Goal: Find contact information: Find contact information

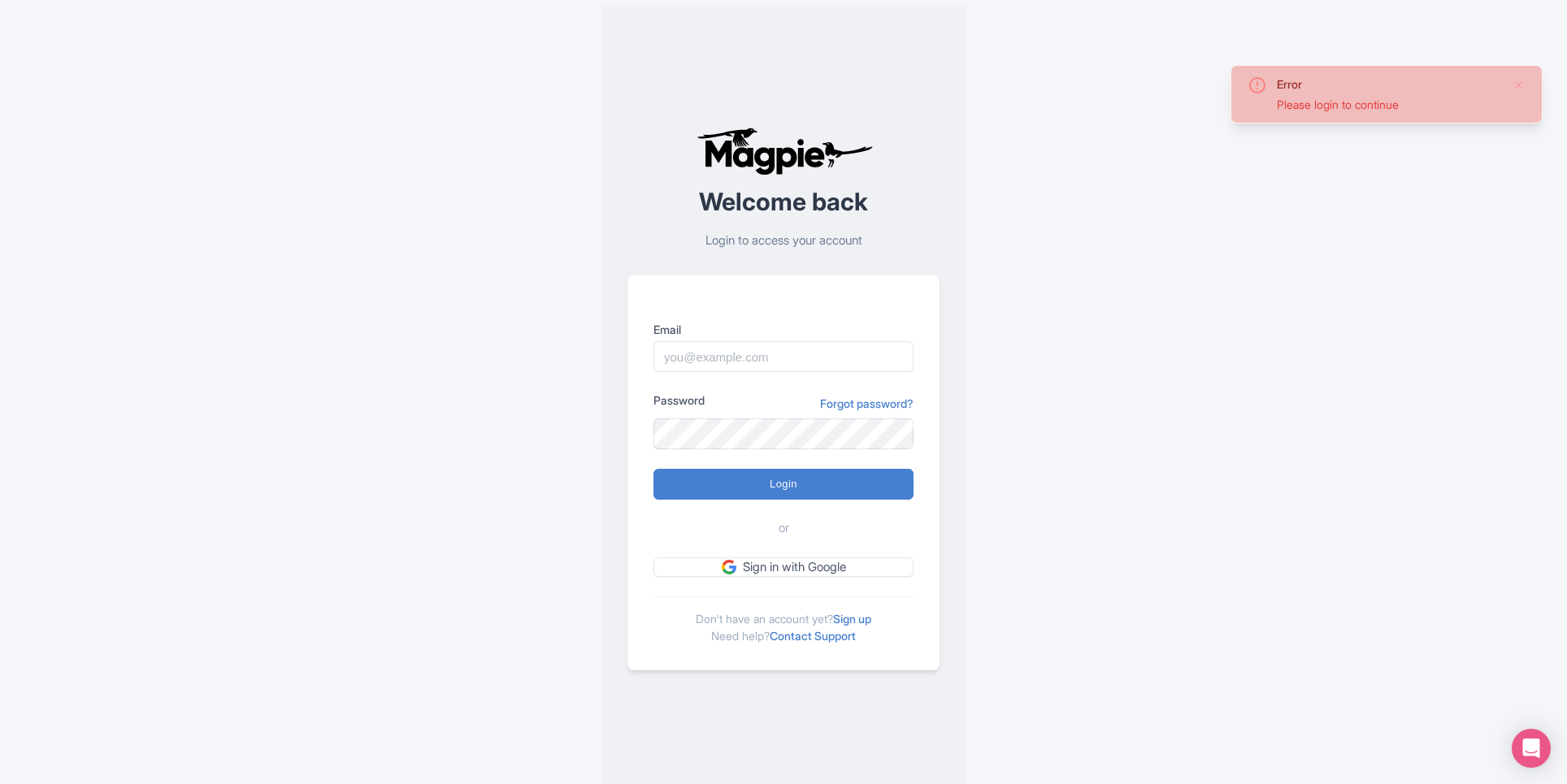
click at [786, 360] on input "Email" at bounding box center [784, 356] width 260 height 31
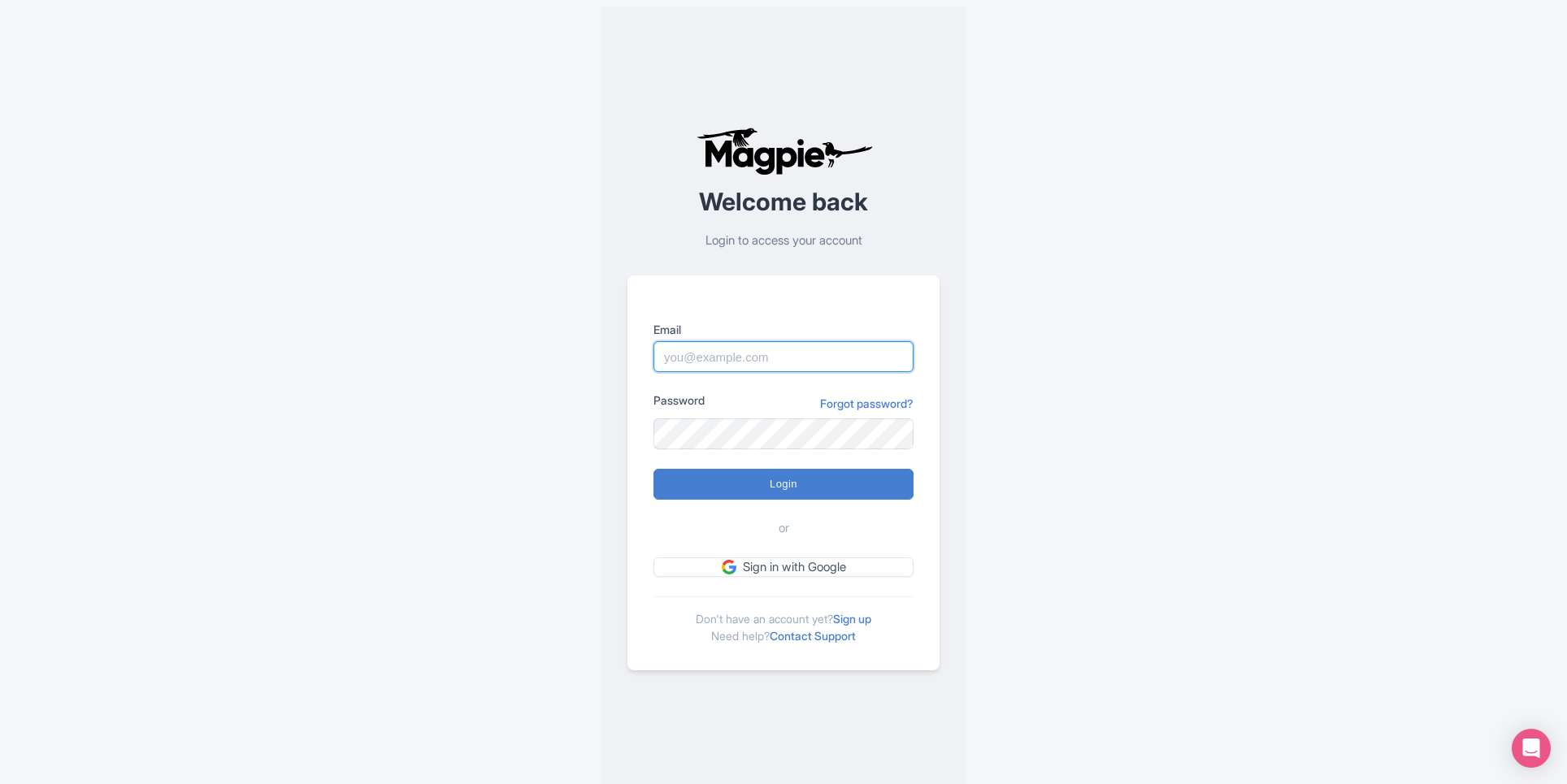
type input "alex.brennan@sportswhereiam.com"
click at [783, 466] on form "Email alex.brennan@sportswhereiam.com Password Forgot password? Login or Sign i…" at bounding box center [784, 449] width 260 height 256
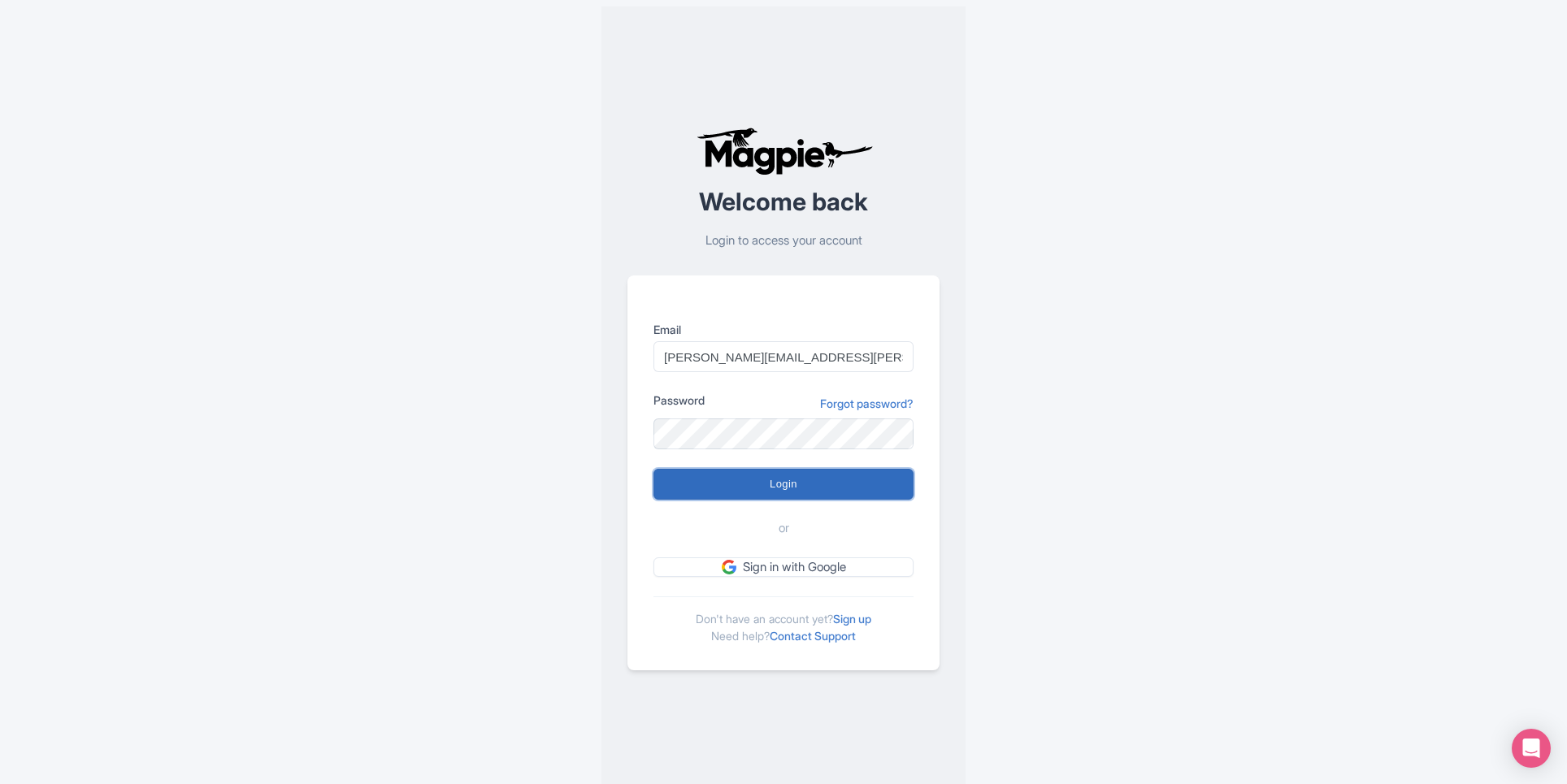
click at [783, 485] on input "Login" at bounding box center [784, 484] width 260 height 31
type input "Logging in..."
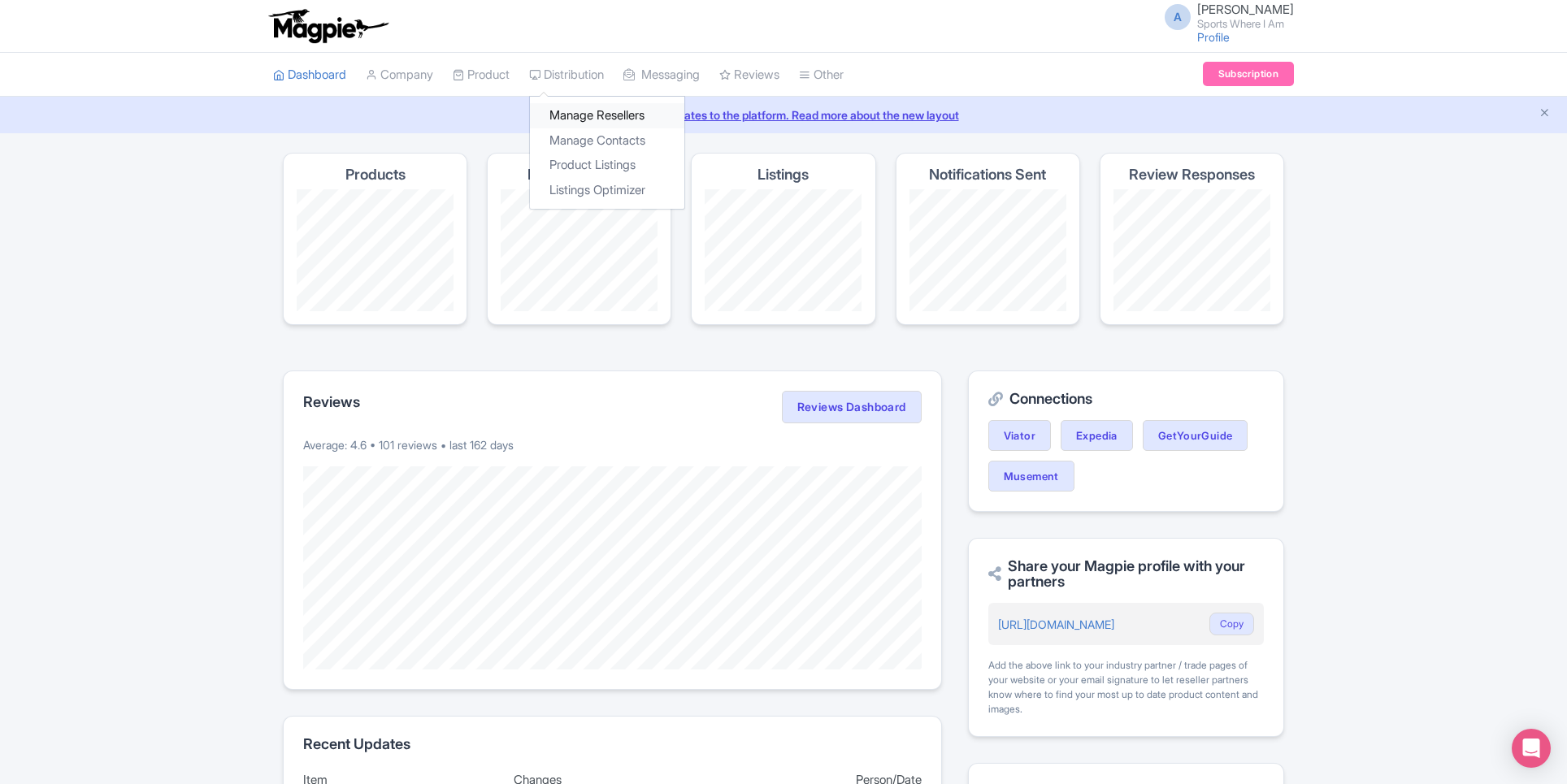
click at [570, 113] on link "Manage Resellers" at bounding box center [607, 115] width 155 height 25
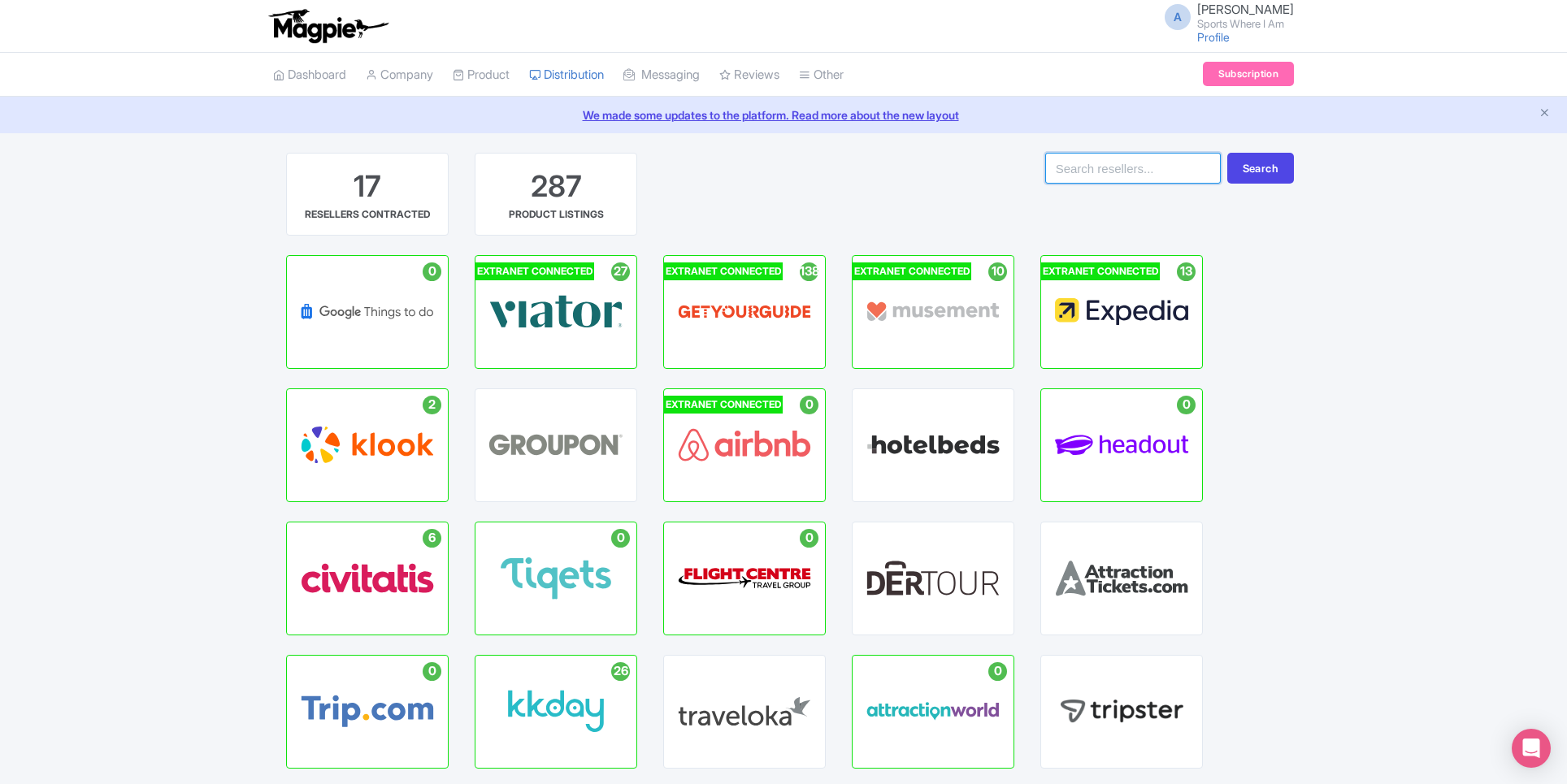
click at [1158, 174] on input "search" at bounding box center [1132, 168] width 175 height 31
type input "bookin"
click at [1250, 163] on button "Search" at bounding box center [1260, 168] width 67 height 31
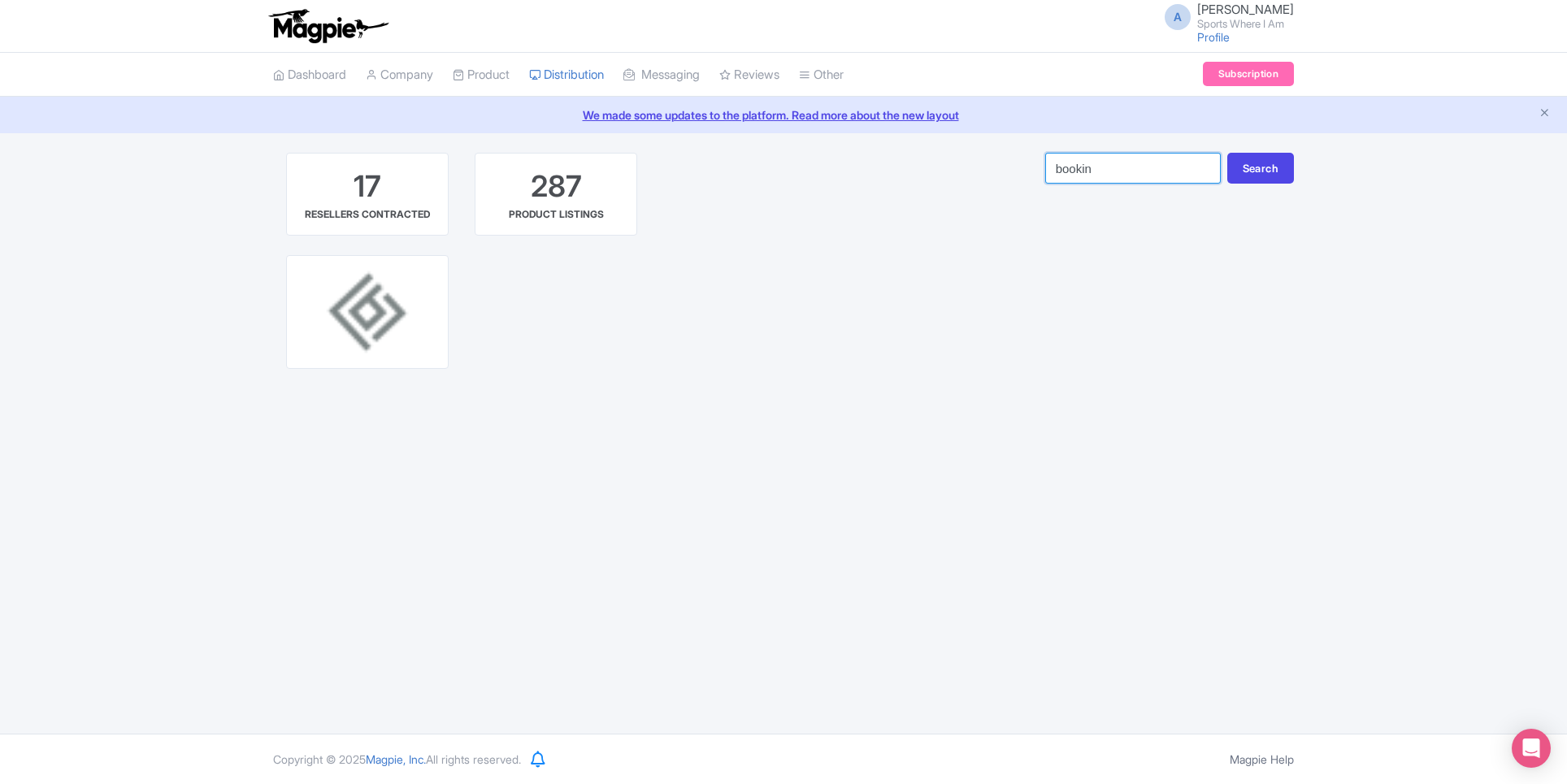
click at [1119, 175] on input "bookin" at bounding box center [1132, 168] width 175 height 31
type input "booking"
click at [1282, 161] on button "Search" at bounding box center [1260, 168] width 67 height 31
click at [1203, 166] on input "booking" at bounding box center [1132, 168] width 175 height 31
click at [1256, 166] on button "Search" at bounding box center [1260, 168] width 67 height 31
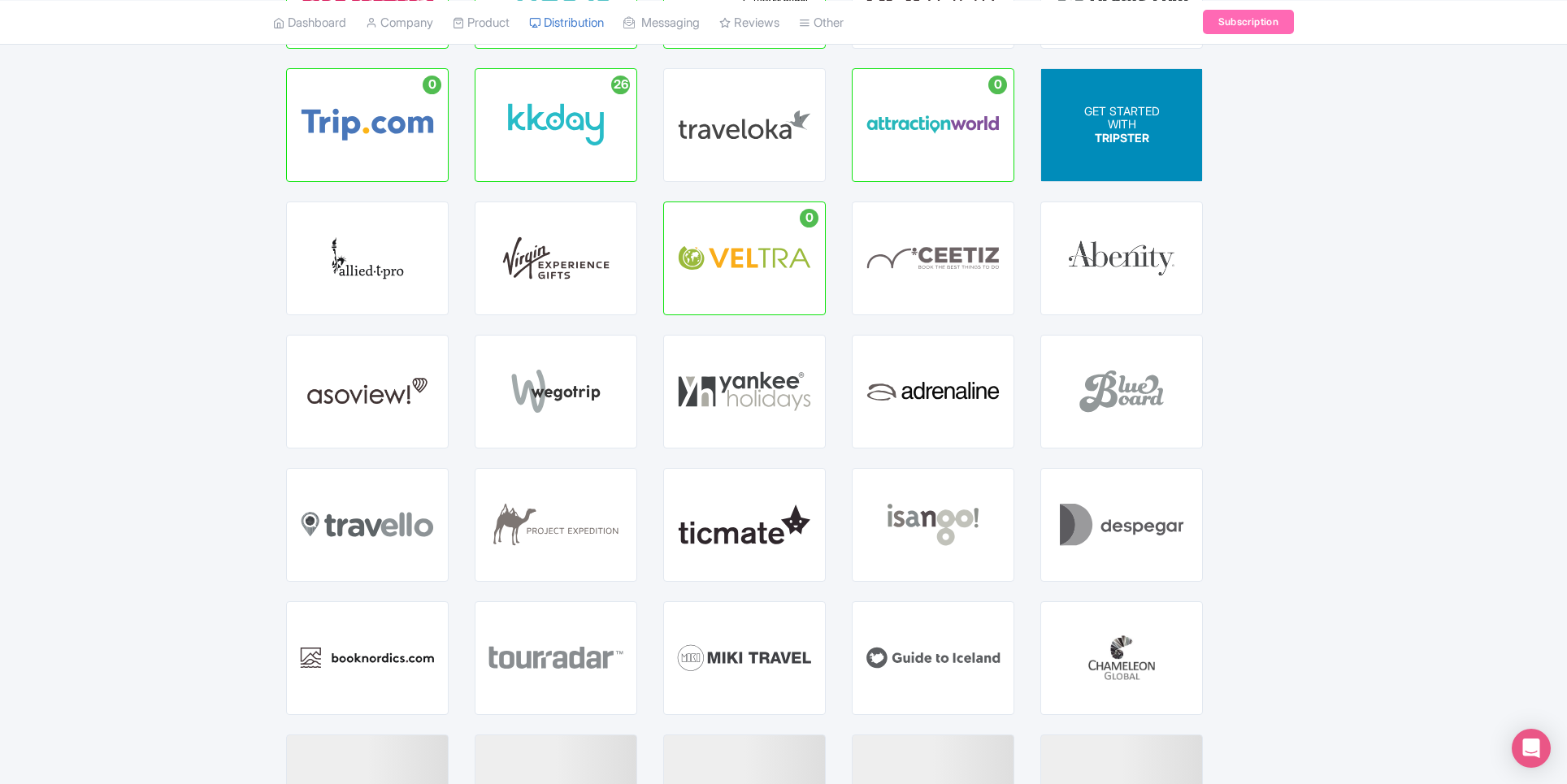
scroll to position [871, 0]
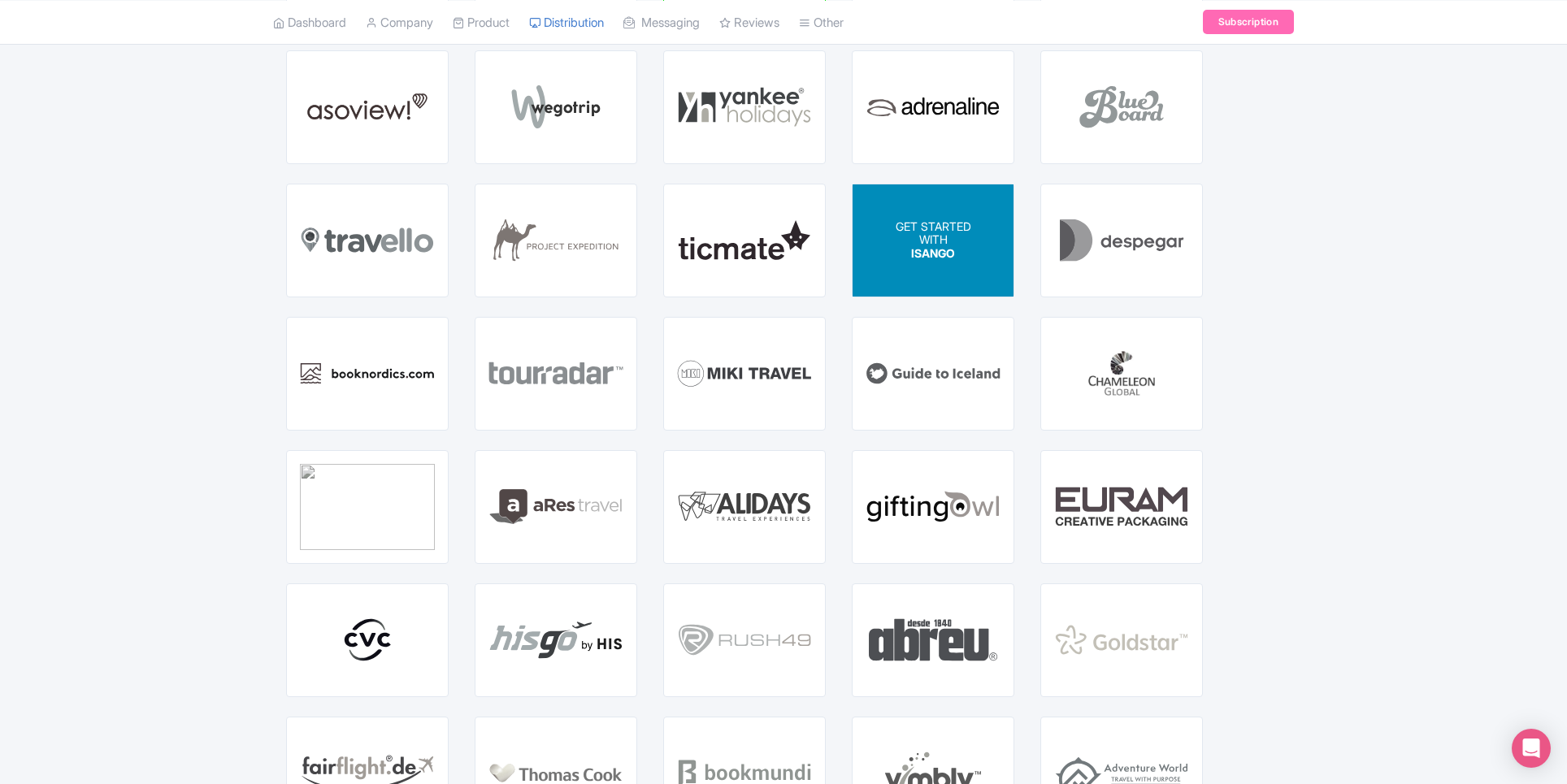
click at [949, 250] on span "ISANGO" at bounding box center [932, 253] width 44 height 14
click at [895, 245] on div "GET STARTED WITH ISANGO" at bounding box center [933, 240] width 75 height 41
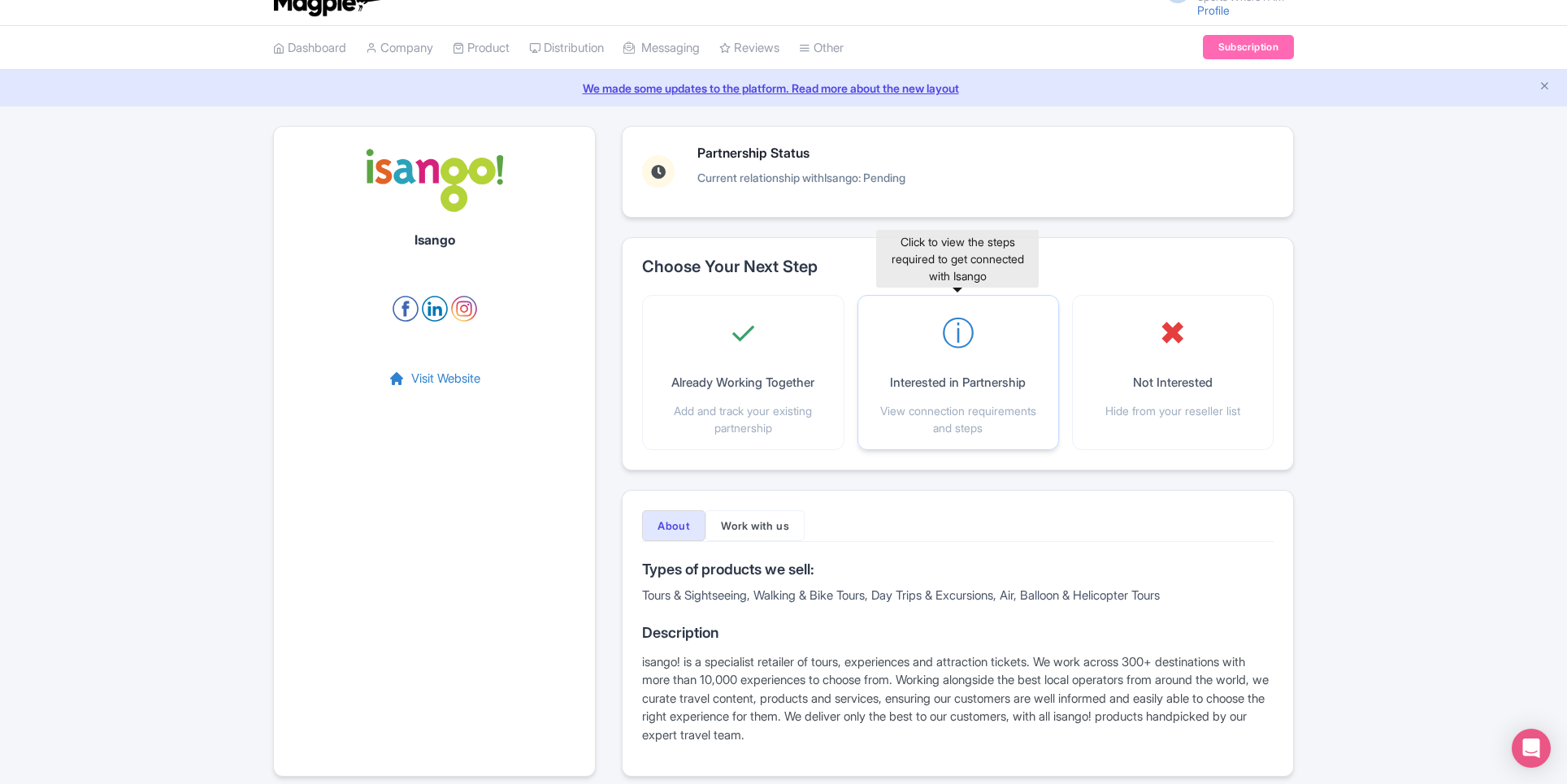
scroll to position [105, 0]
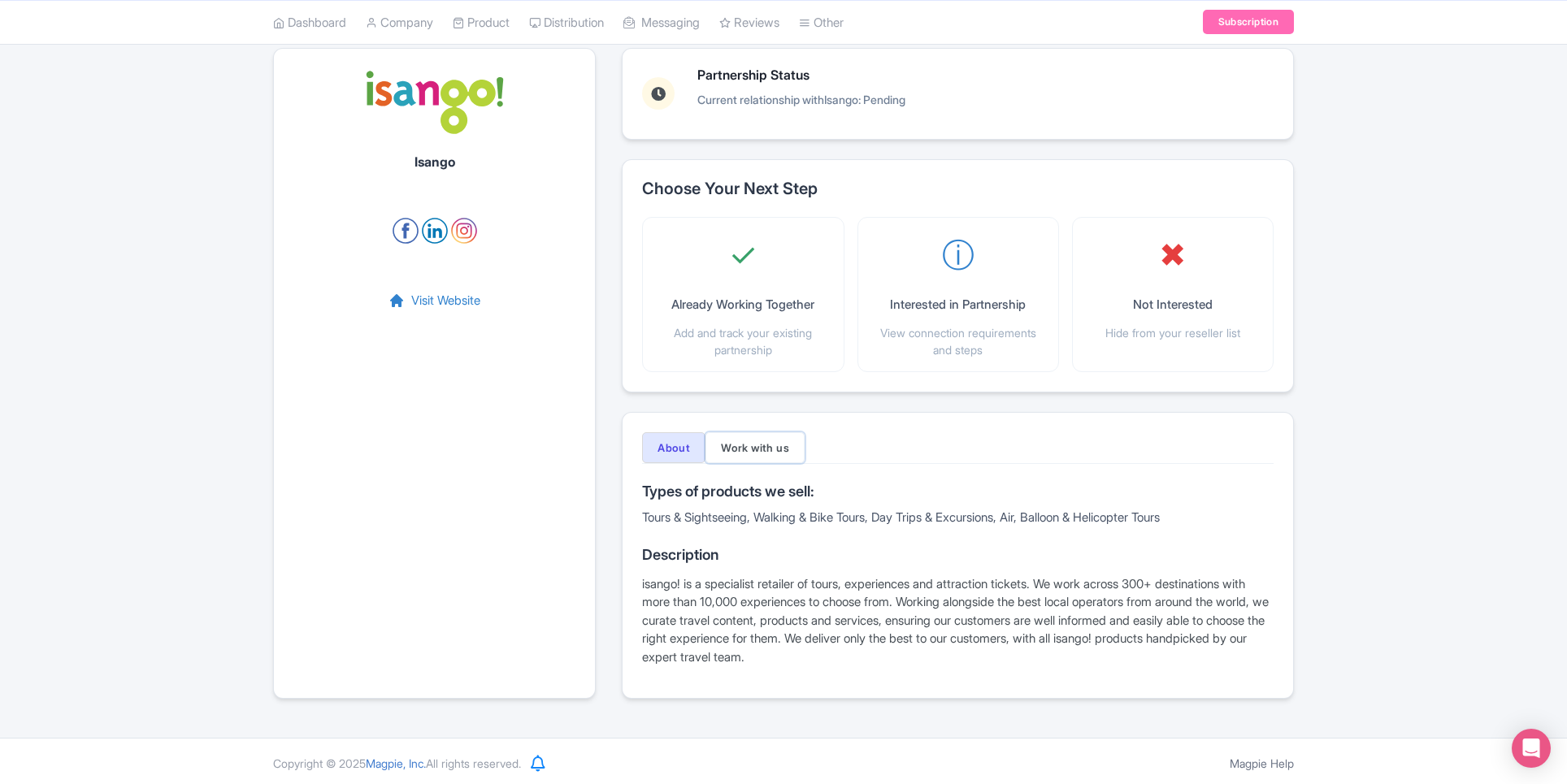
click at [784, 446] on button "Work with us" at bounding box center [755, 448] width 99 height 31
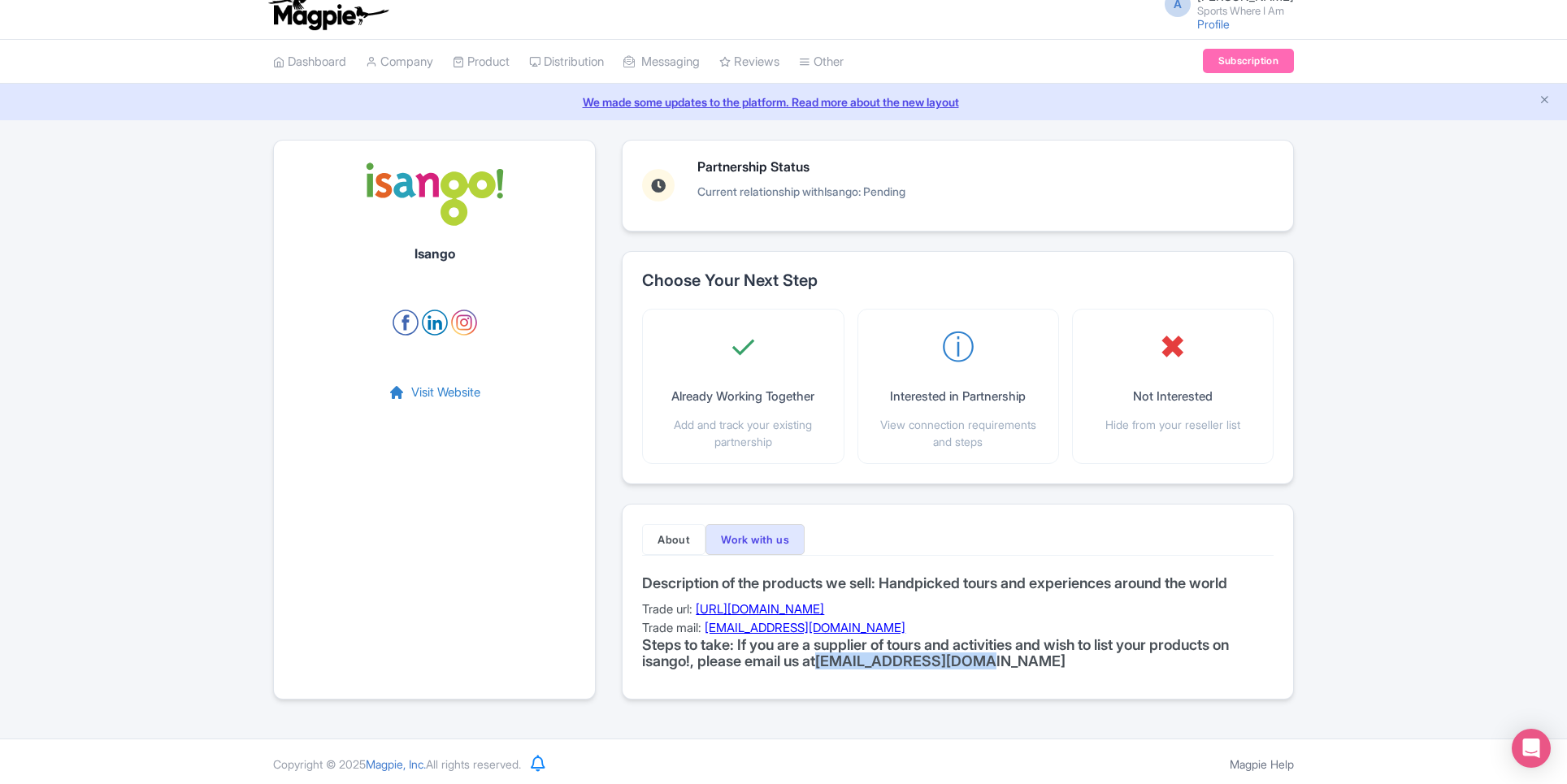
drag, startPoint x: 988, startPoint y: 660, endPoint x: 830, endPoint y: 658, distance: 158.0
click at [830, 658] on h4 "Steps to take: If you are a supplier of tours and activities and wish to list y…" at bounding box center [957, 653] width 631 height 32
click at [1347, 413] on div "Isango Visit Website Partnership Status Current relationship with Isango : Pend…" at bounding box center [784, 430] width 1567 height 579
